Goal: Task Accomplishment & Management: Use online tool/utility

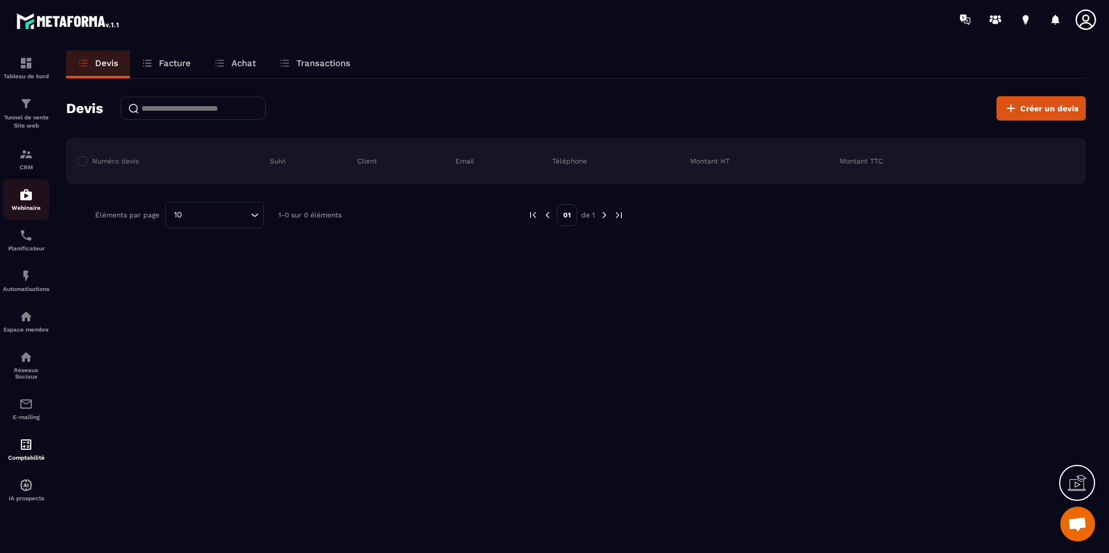
click at [28, 198] on img at bounding box center [26, 195] width 14 height 14
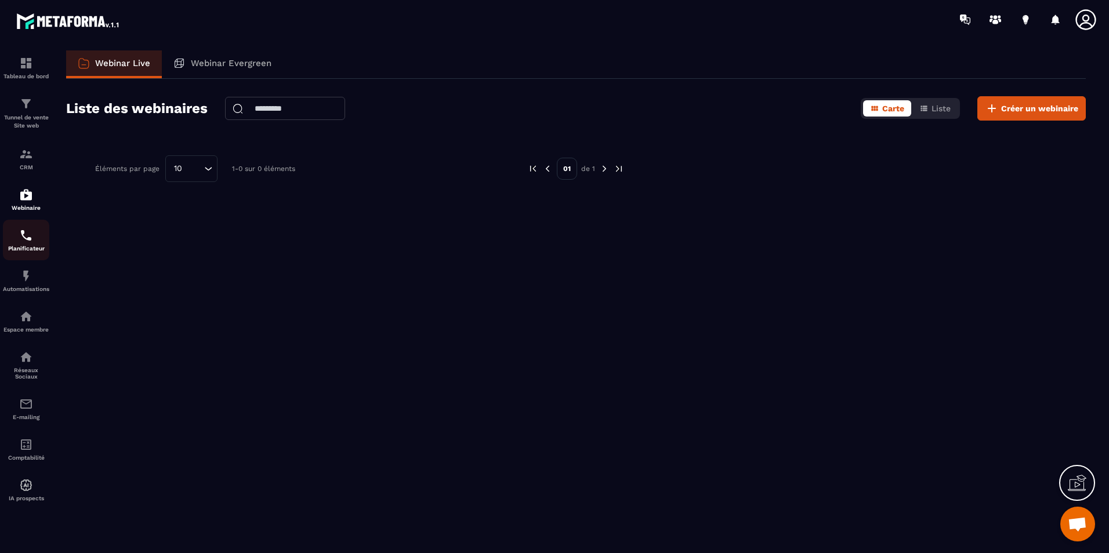
click at [36, 245] on p "Planificateur" at bounding box center [26, 248] width 46 height 6
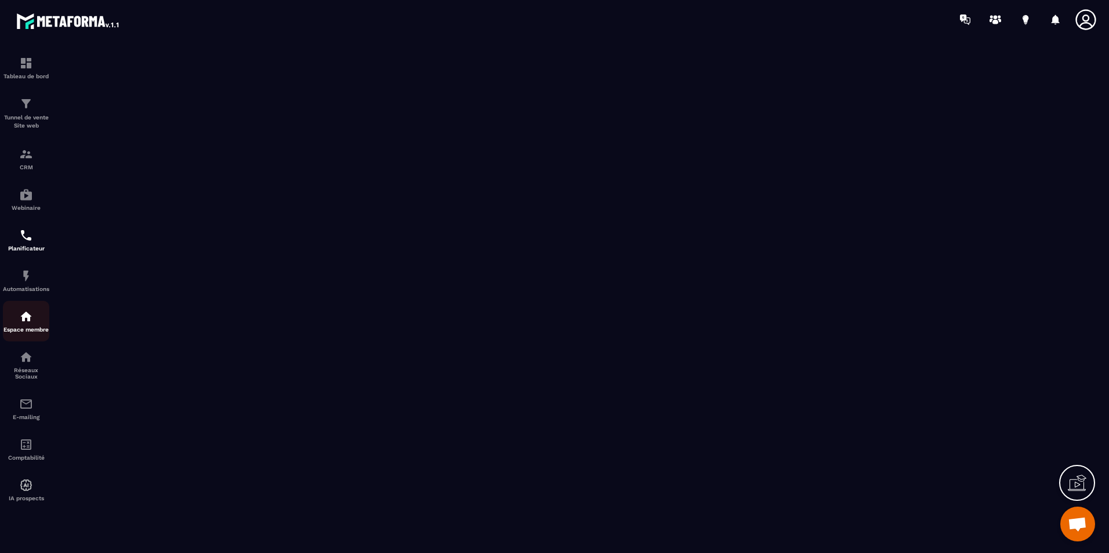
click at [31, 313] on img at bounding box center [26, 317] width 14 height 14
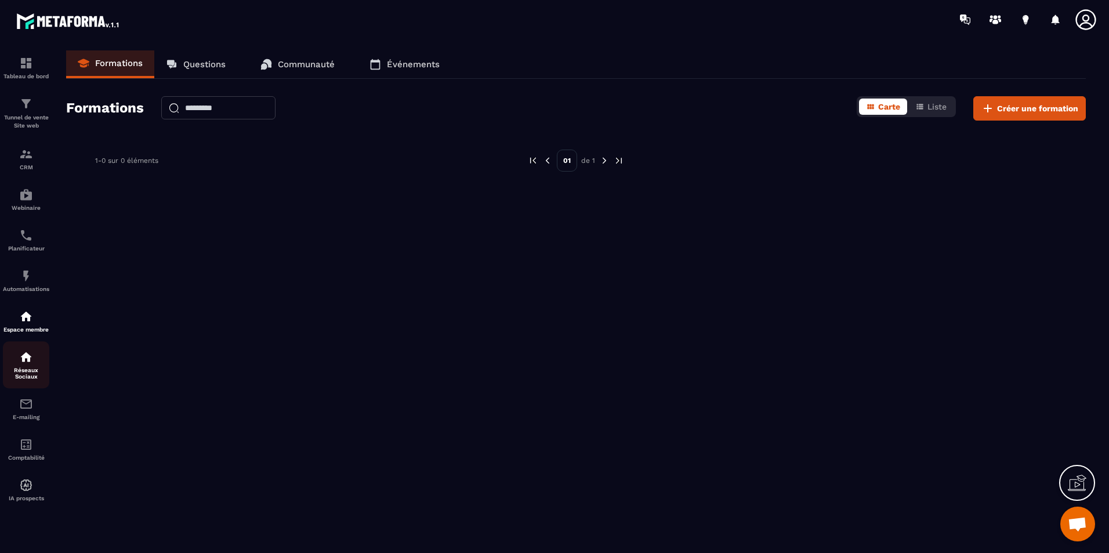
click at [26, 362] on img at bounding box center [26, 357] width 14 height 14
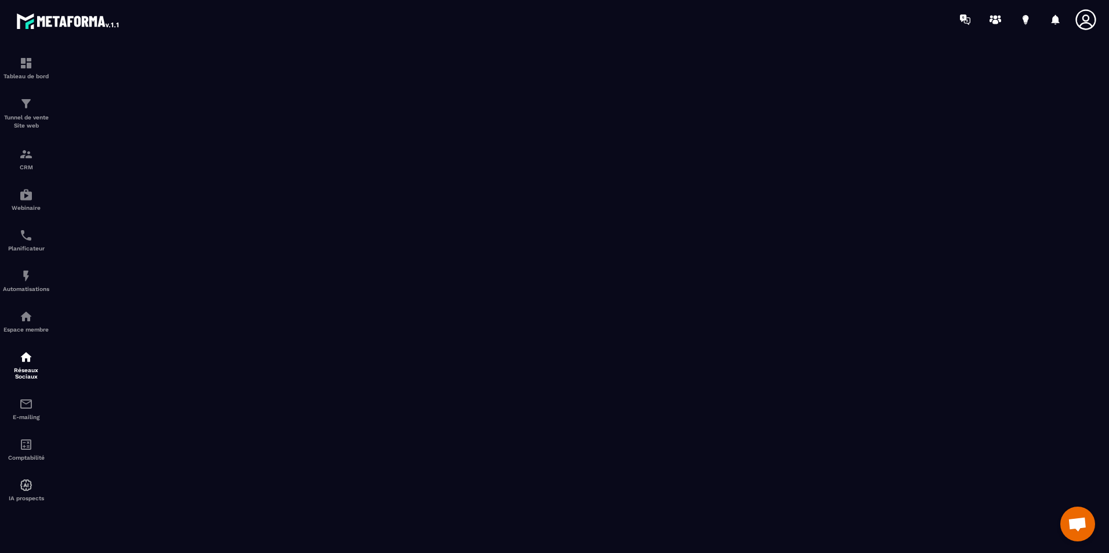
click at [68, 19] on img at bounding box center [68, 20] width 104 height 21
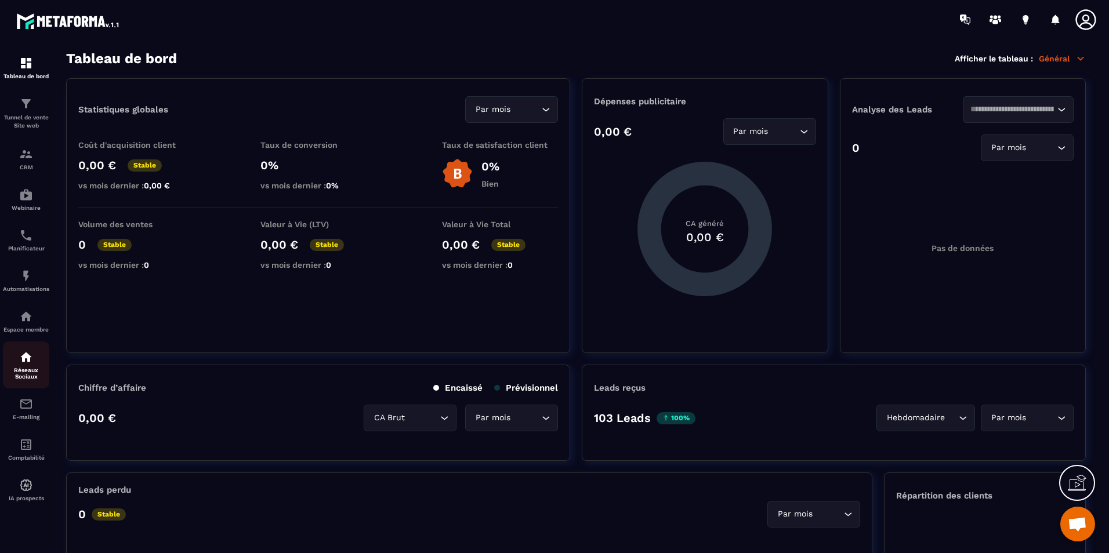
click at [25, 365] on div "Réseaux Sociaux" at bounding box center [26, 365] width 46 height 30
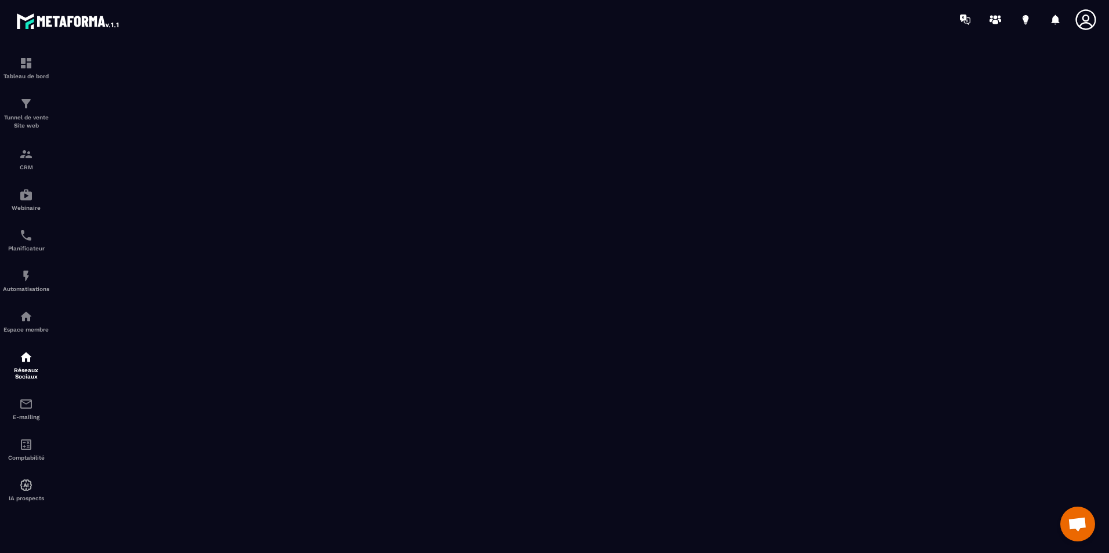
click at [1074, 525] on span "Ouvrir le chat" at bounding box center [1077, 525] width 19 height 16
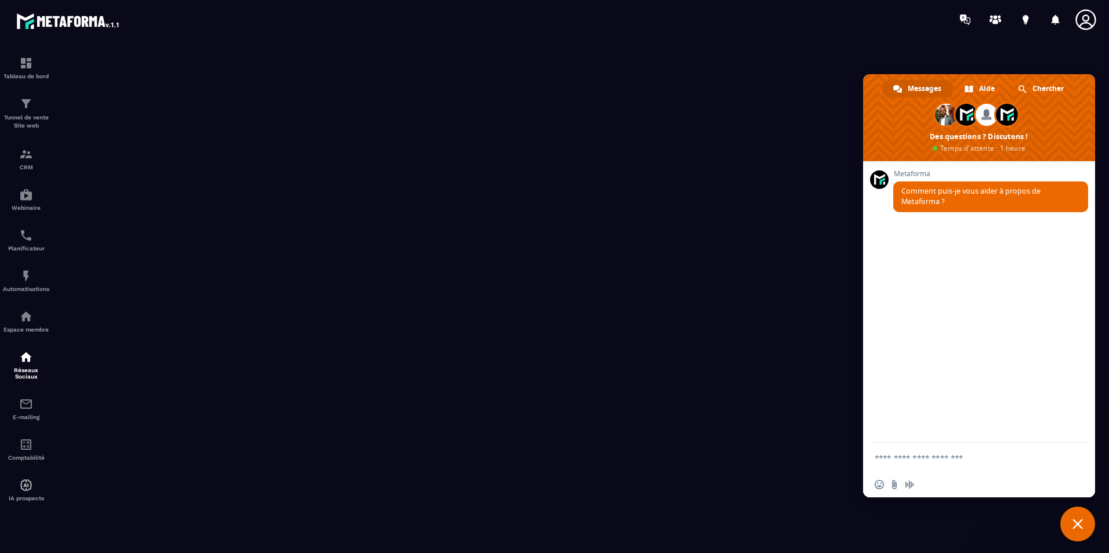
click at [948, 458] on textarea "Entrez votre message..." at bounding box center [968, 457] width 186 height 29
click at [1068, 513] on span "Fermer le chat" at bounding box center [1077, 524] width 35 height 35
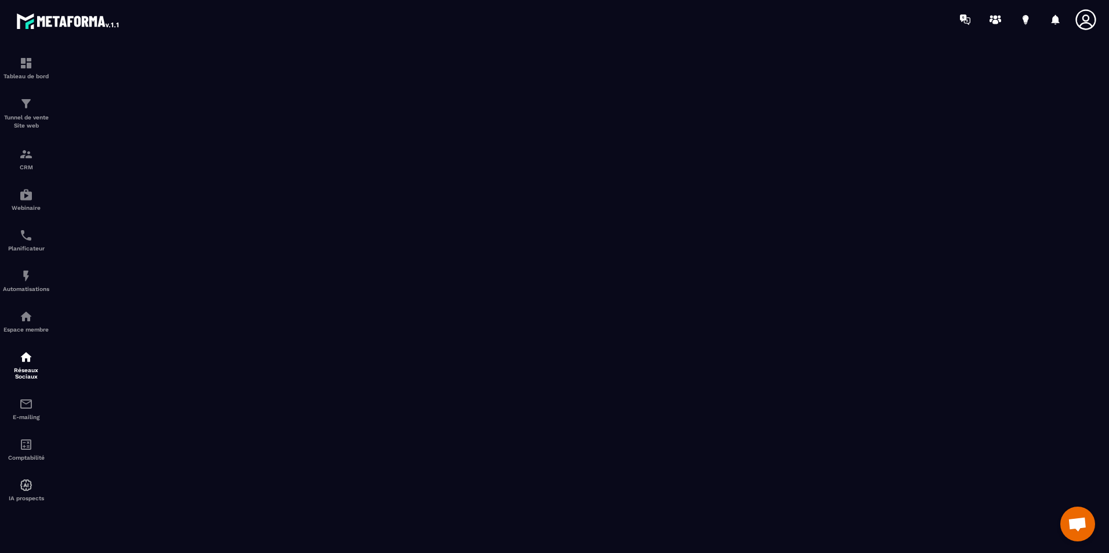
click at [1066, 521] on span "Ouvrir le chat" at bounding box center [1077, 524] width 35 height 35
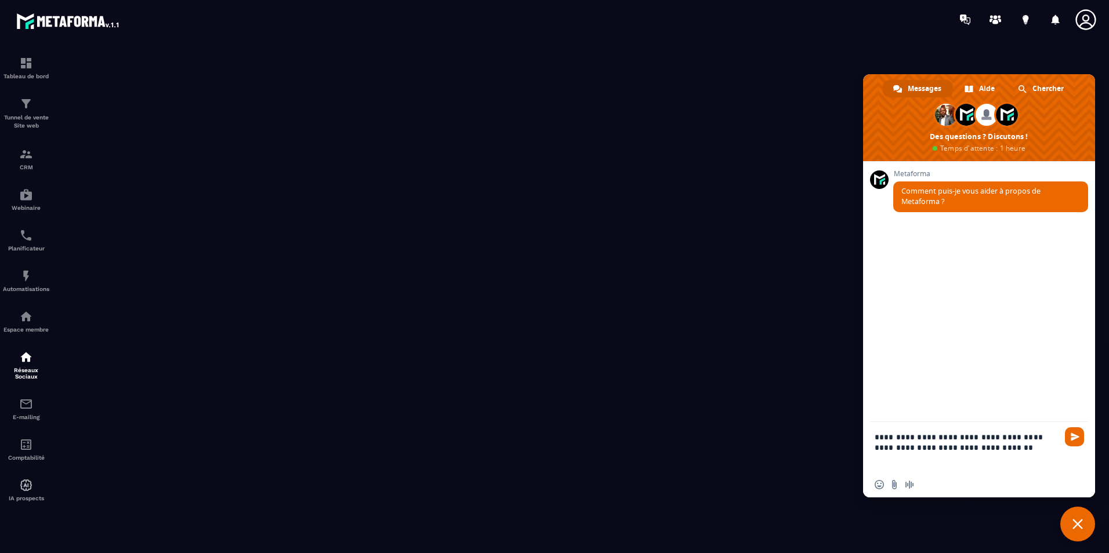
click at [940, 451] on textarea "**********" at bounding box center [968, 447] width 186 height 50
click at [933, 448] on textarea "**********" at bounding box center [968, 447] width 186 height 50
click at [930, 445] on textarea "**********" at bounding box center [968, 447] width 186 height 50
type textarea "**********"
click at [1071, 439] on span "Envoyer" at bounding box center [1075, 437] width 9 height 9
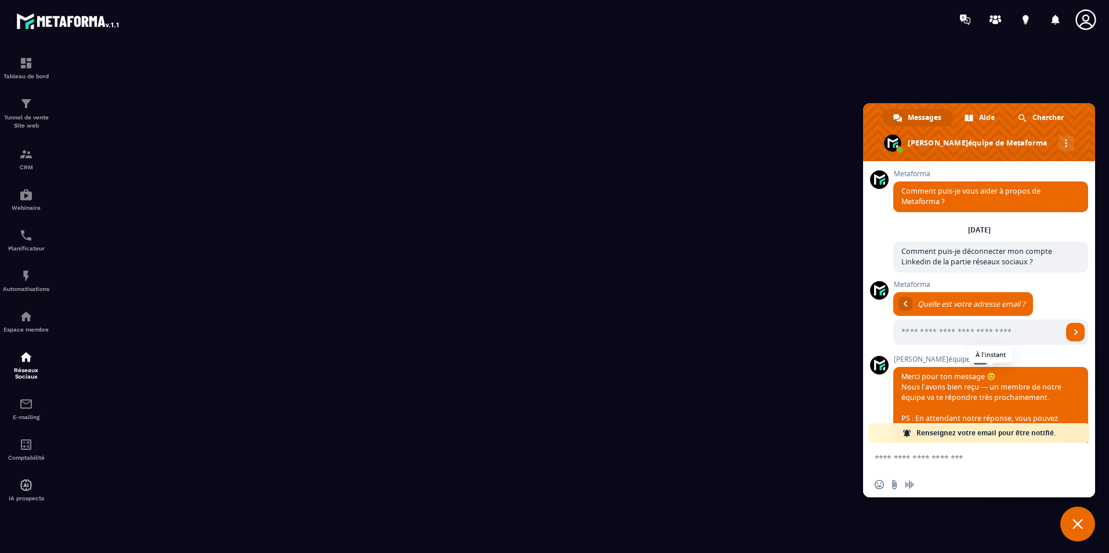
scroll to position [50, 0]
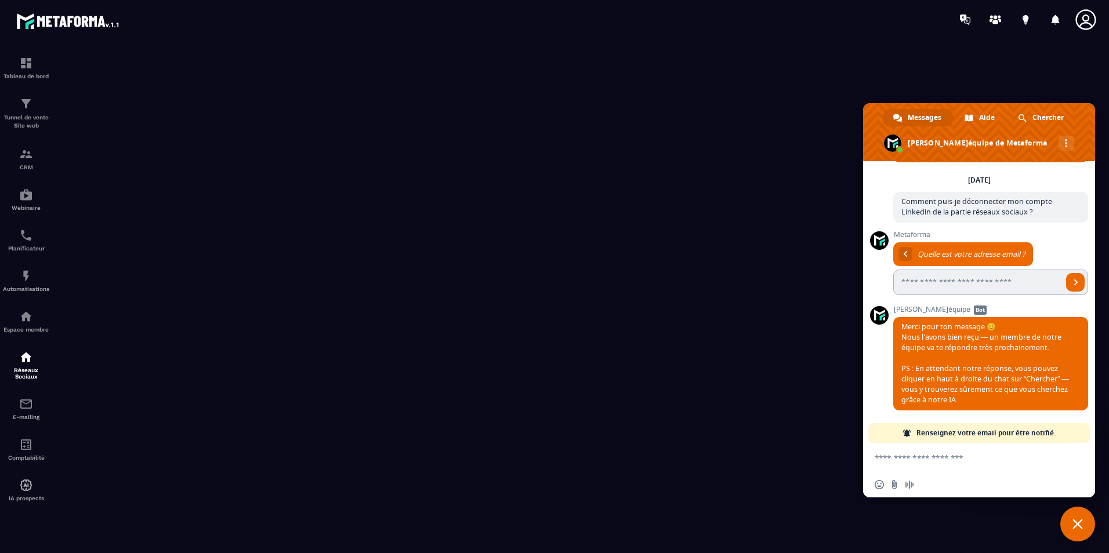
click at [977, 282] on input "Entrez votre adresse email..." at bounding box center [977, 283] width 169 height 26
type input "**********"
click at [1069, 276] on link "Envoyer" at bounding box center [1075, 282] width 19 height 19
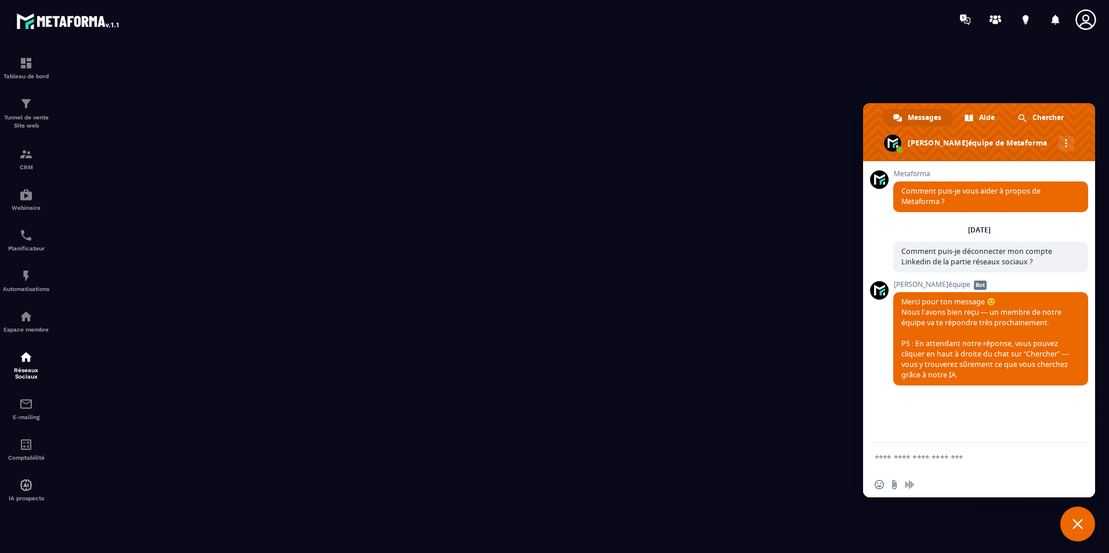
scroll to position [0, 0]
click at [1058, 124] on span "Chercher" at bounding box center [1047, 117] width 31 height 17
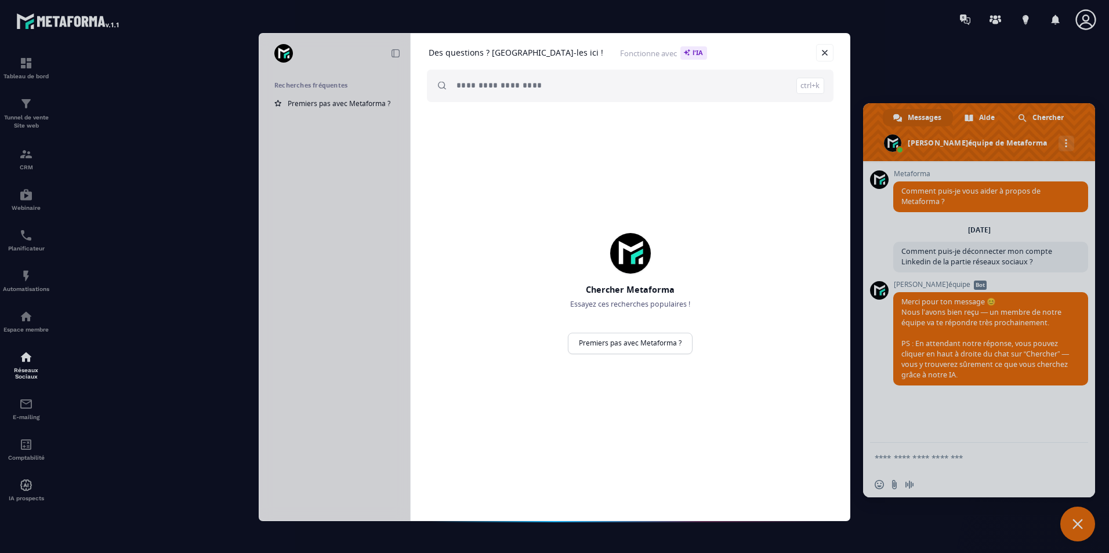
click at [490, 84] on input "search" at bounding box center [640, 86] width 368 height 32
type input "**********"
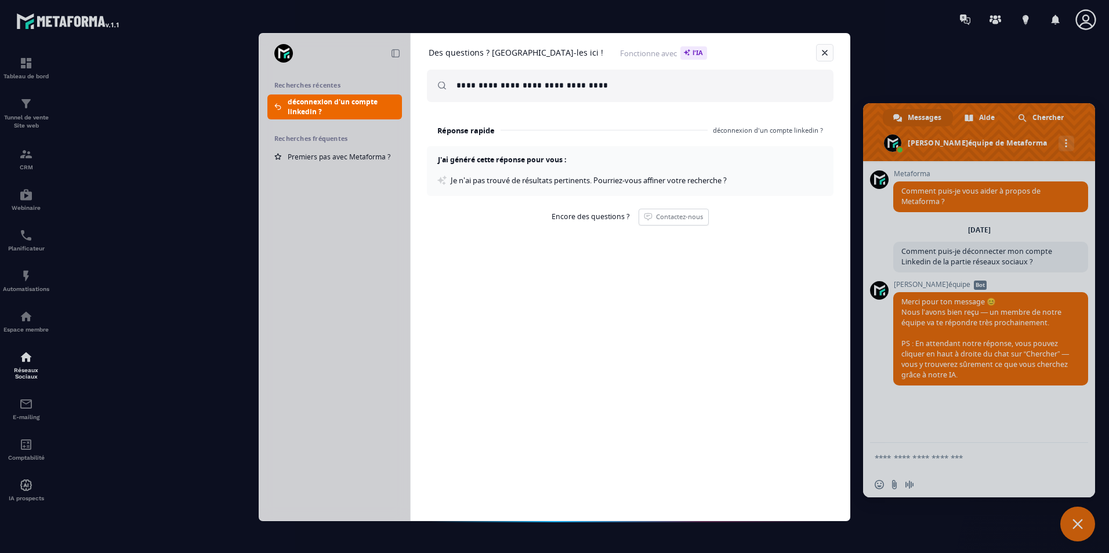
click at [826, 56] on link at bounding box center [824, 52] width 17 height 17
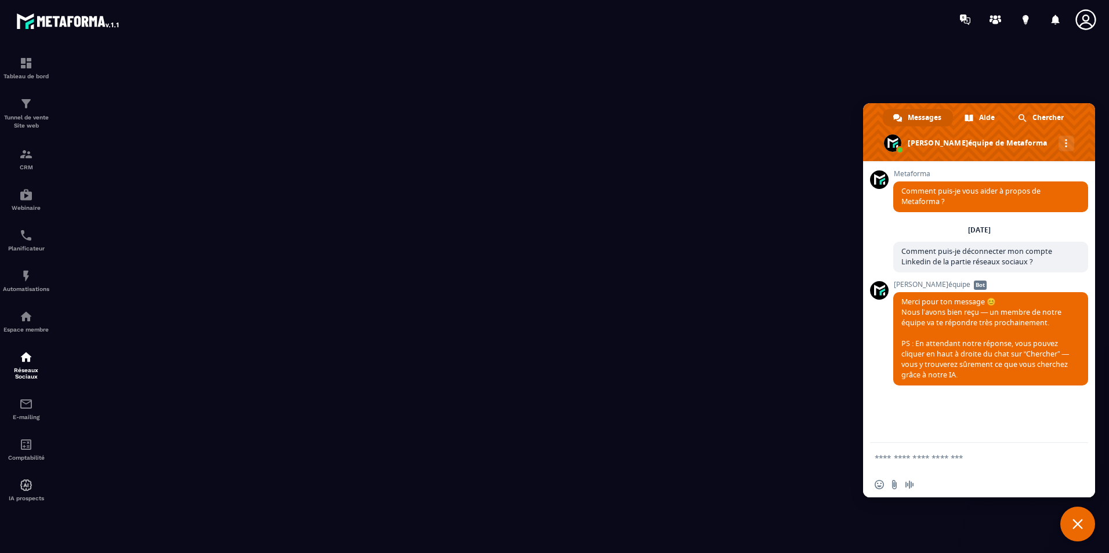
click at [1092, 533] on span "Fermer le chat" at bounding box center [1077, 524] width 35 height 35
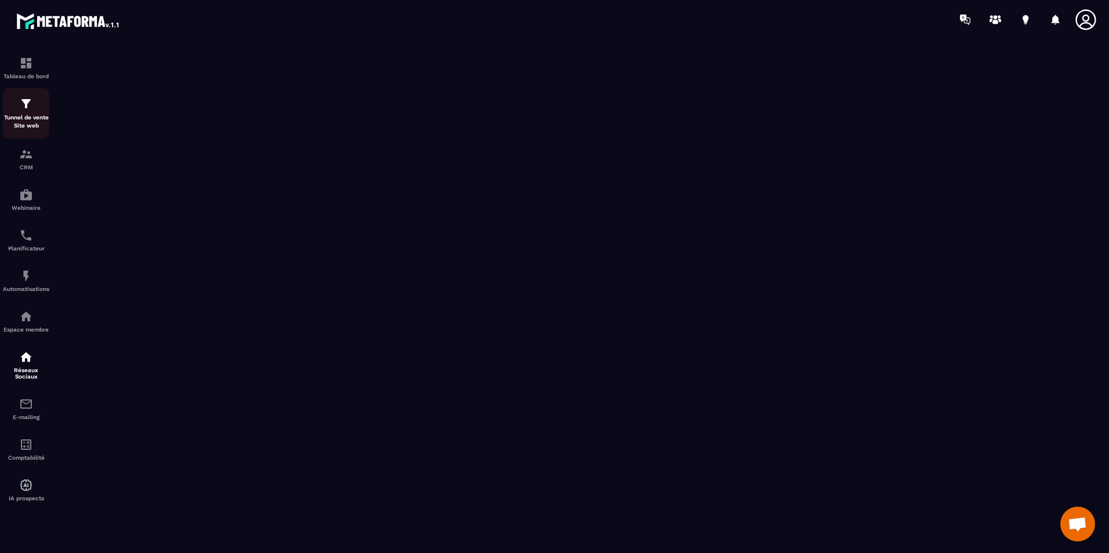
click at [30, 122] on p "Tunnel de vente Site web" at bounding box center [26, 122] width 46 height 16
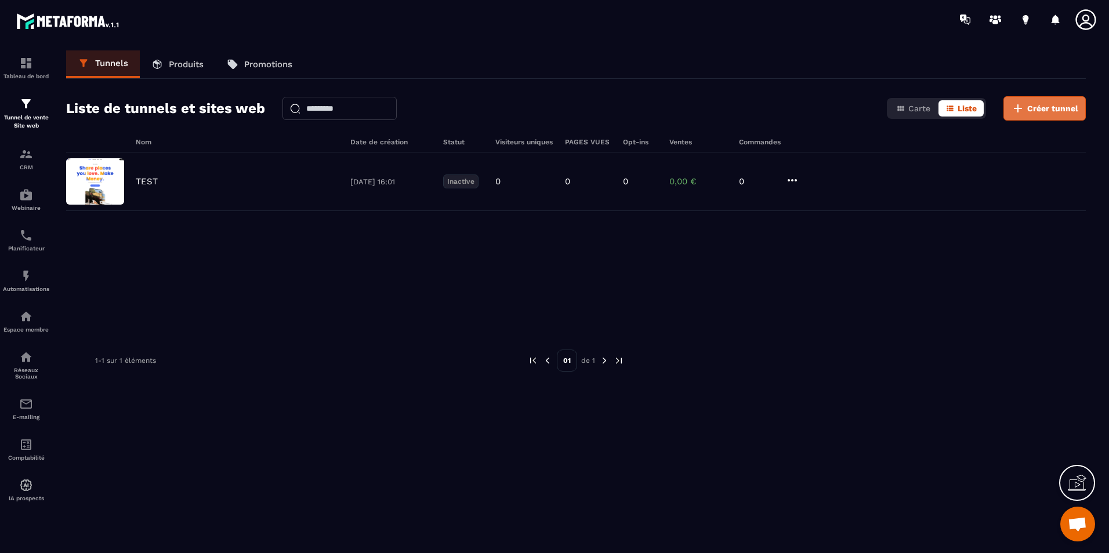
click at [1050, 106] on span "Créer tunnel" at bounding box center [1052, 109] width 51 height 12
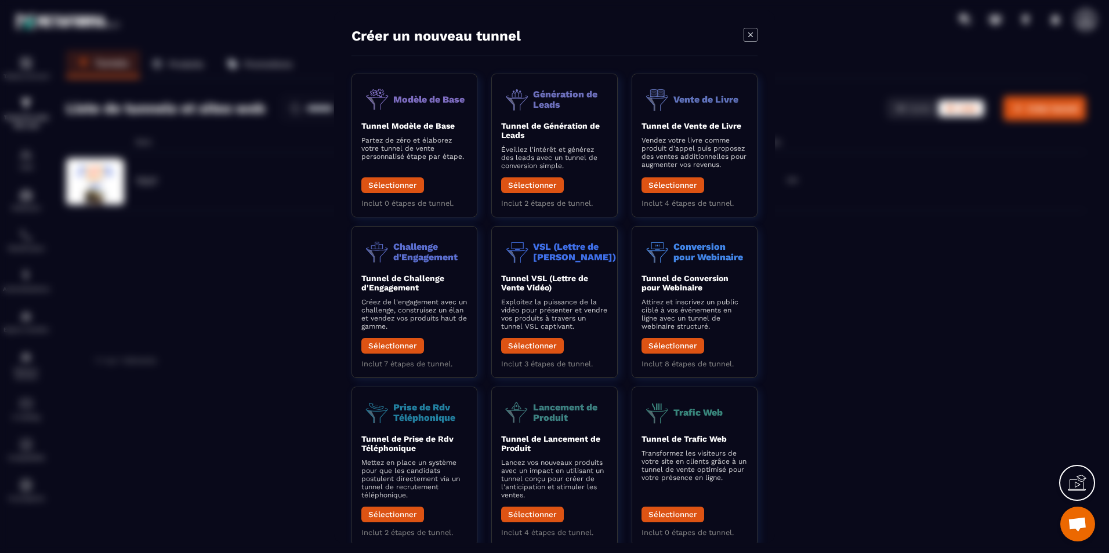
drag, startPoint x: 573, startPoint y: 328, endPoint x: 987, endPoint y: 202, distance: 432.6
click at [987, 202] on div "Modal window" at bounding box center [554, 276] width 1109 height 553
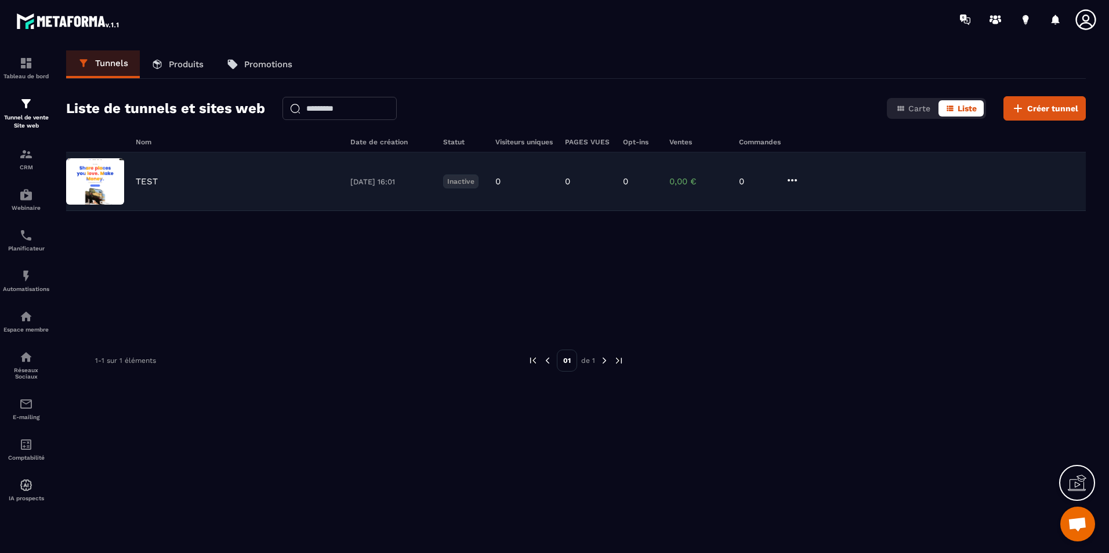
click at [237, 176] on div "TEST" at bounding box center [237, 181] width 203 height 10
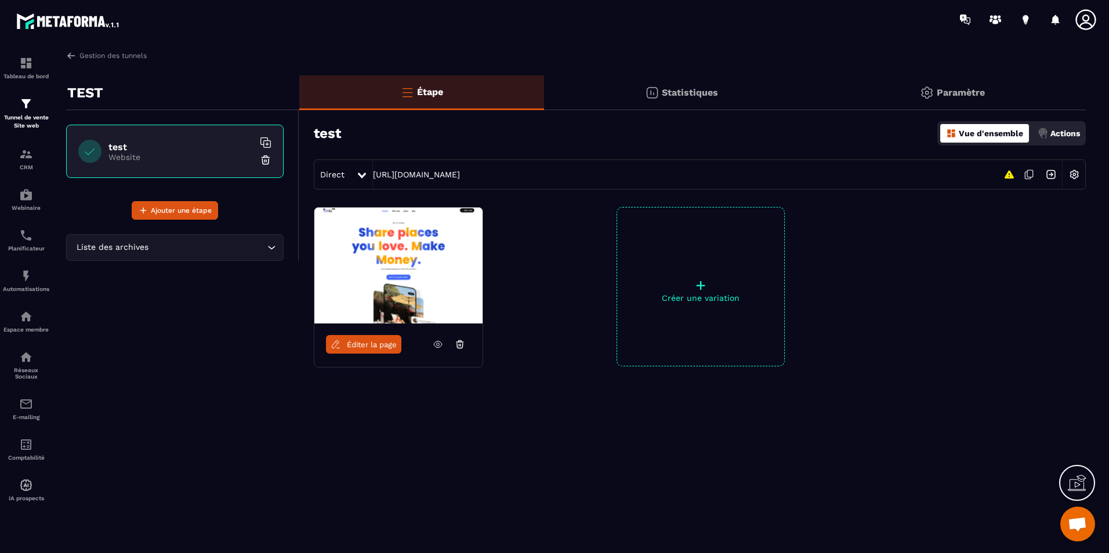
click at [371, 345] on span "Éditer la page" at bounding box center [372, 344] width 50 height 9
